Goal: Navigation & Orientation: Find specific page/section

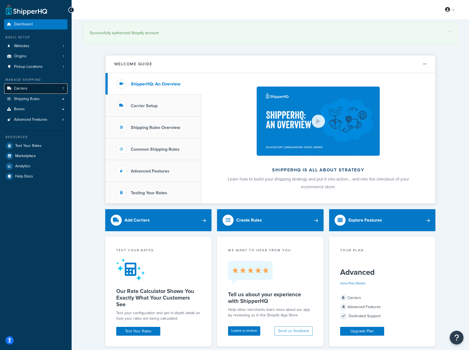
click at [23, 88] on span "Carriers" at bounding box center [20, 88] width 13 height 5
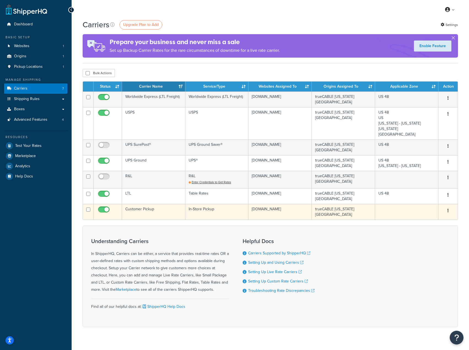
click at [165, 205] on td "Customer Pickup" at bounding box center [153, 212] width 63 height 16
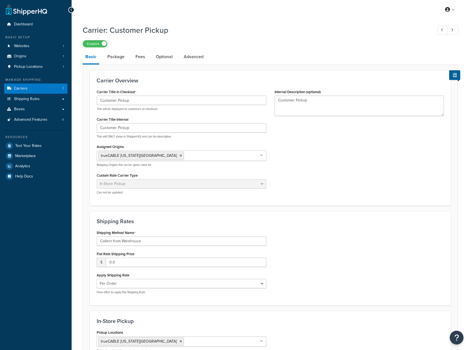
select select "pickup"
click at [28, 122] on span "Advanced Features" at bounding box center [30, 119] width 33 height 5
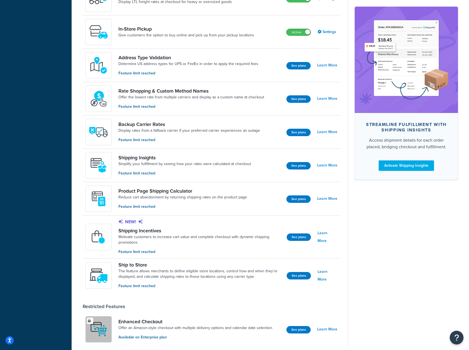
scroll to position [248, 0]
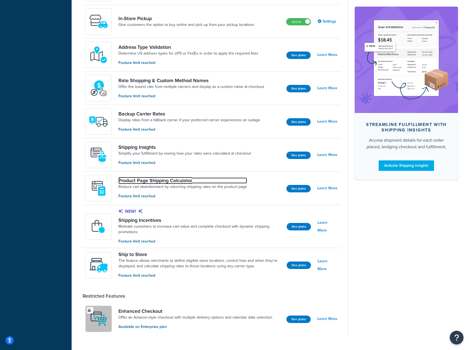
click at [171, 182] on link "Product Page Shipping Calculator" at bounding box center [182, 180] width 129 height 6
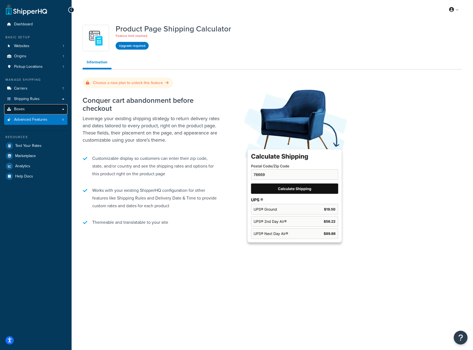
click at [31, 112] on link "Boxes" at bounding box center [35, 109] width 63 height 10
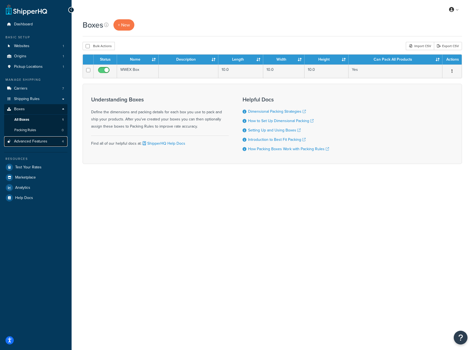
click at [29, 141] on span "Advanced Features" at bounding box center [30, 141] width 33 height 5
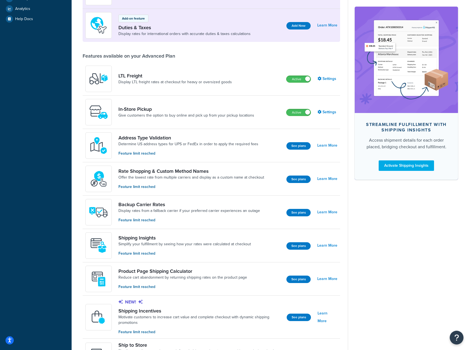
scroll to position [165, 0]
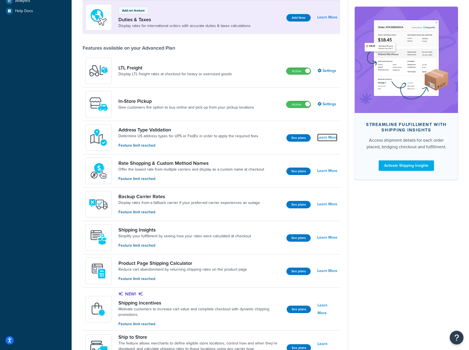
click at [320, 138] on link "Learn More" at bounding box center [327, 138] width 20 height 8
